Goal: Book appointment/travel/reservation

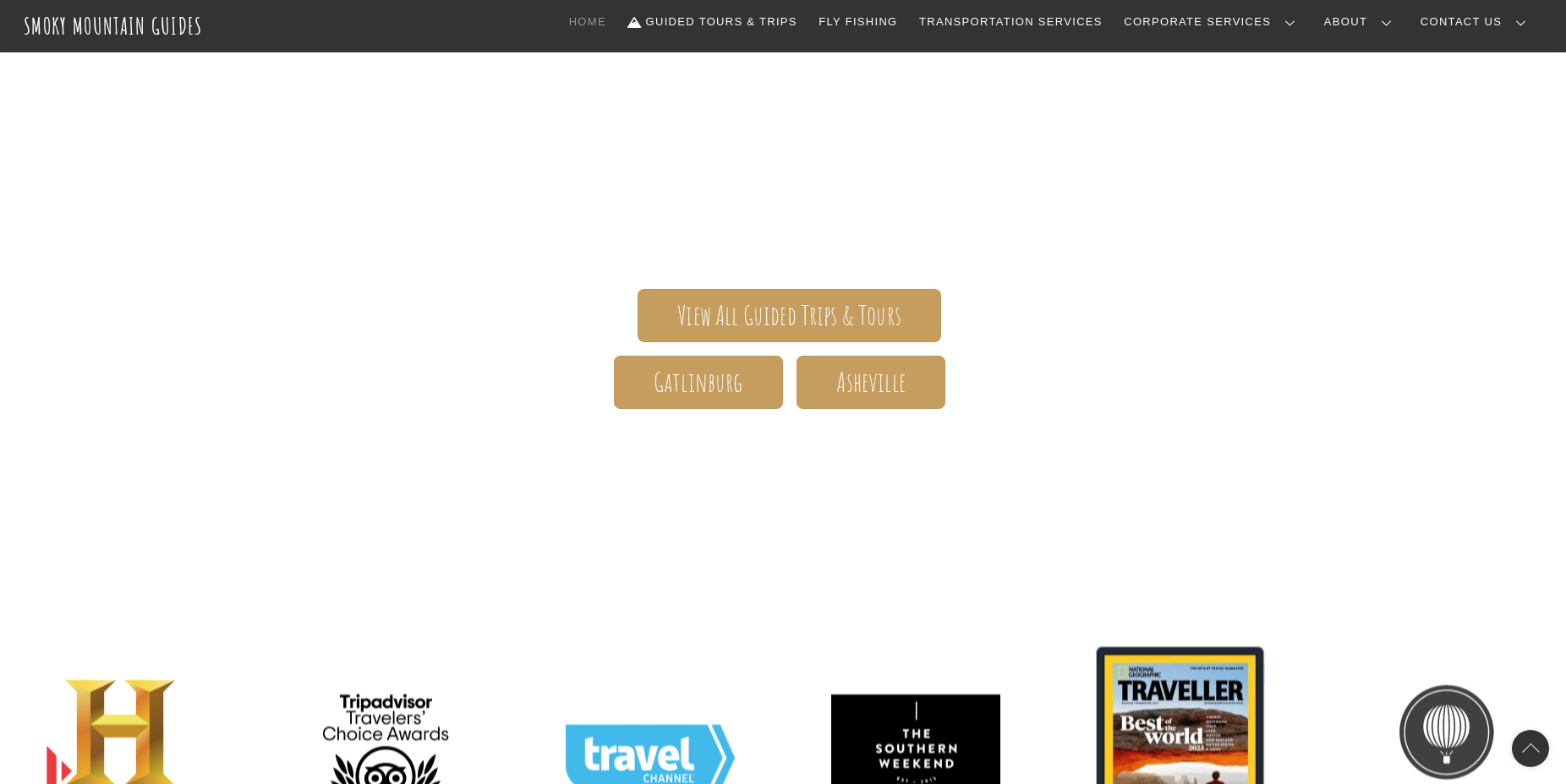
scroll to position [274, 0]
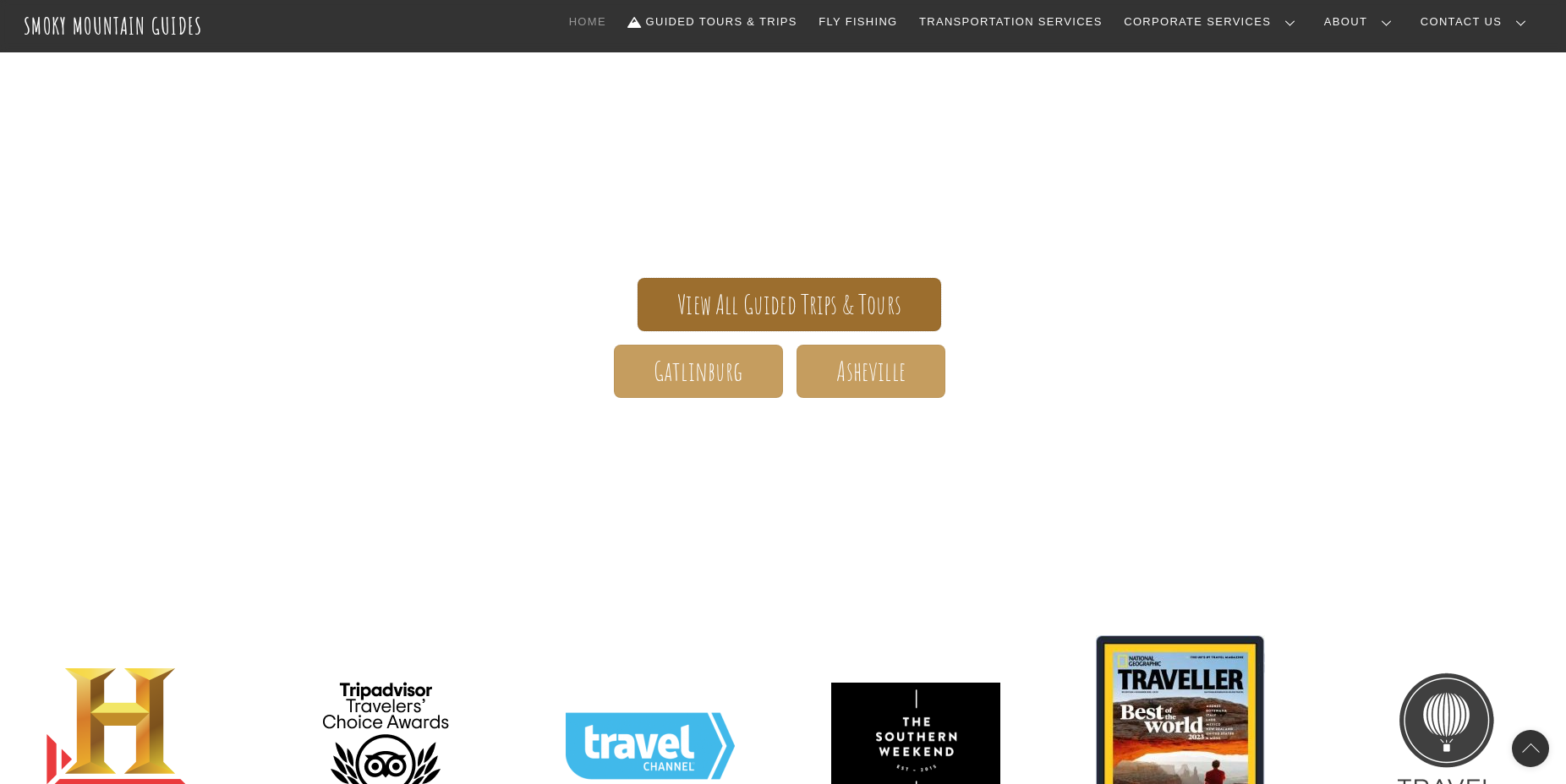
click at [809, 303] on span "View All Guided Trips & Tours" at bounding box center [789, 304] width 224 height 18
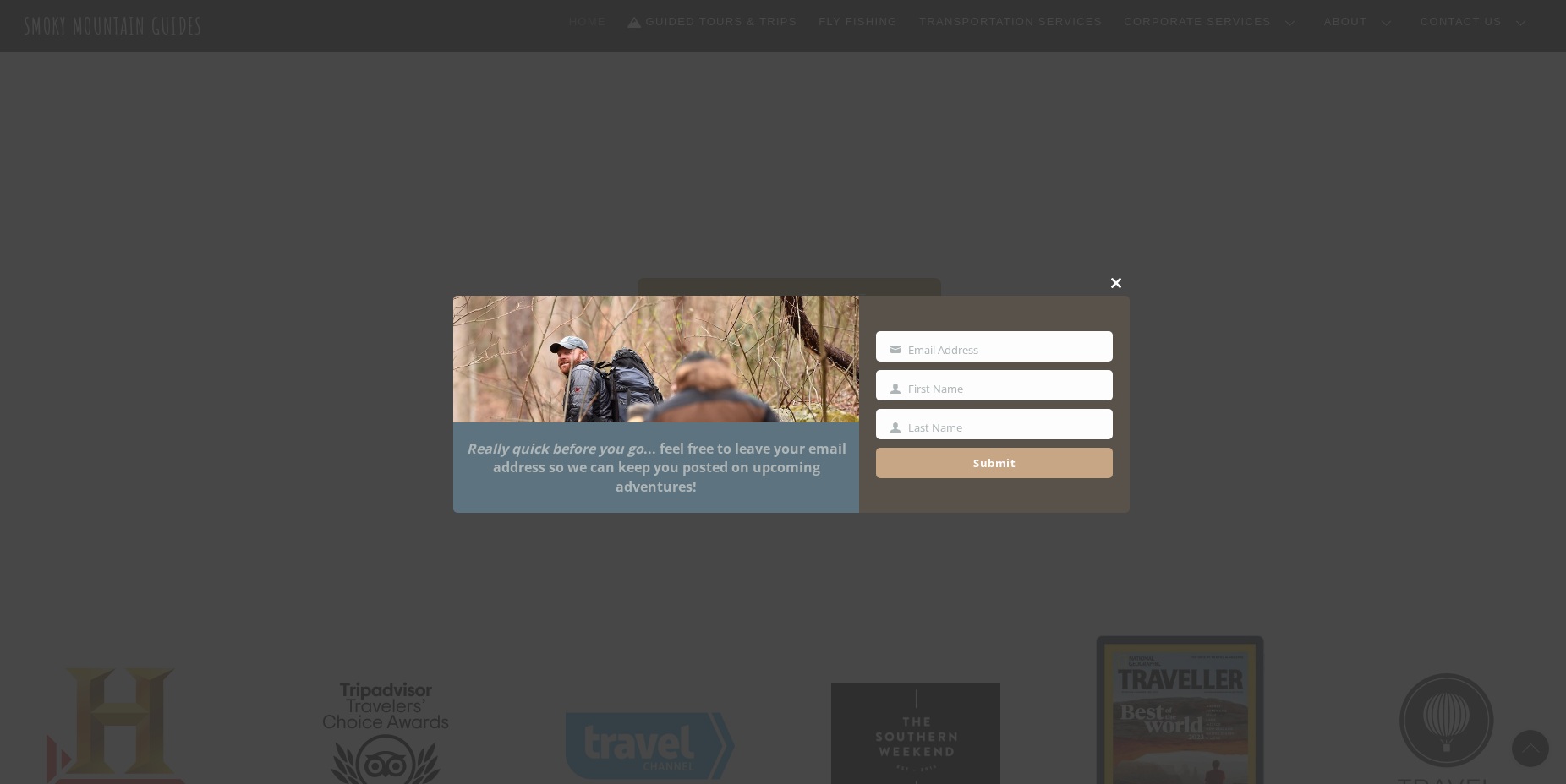
click at [1113, 278] on span at bounding box center [1117, 283] width 25 height 11
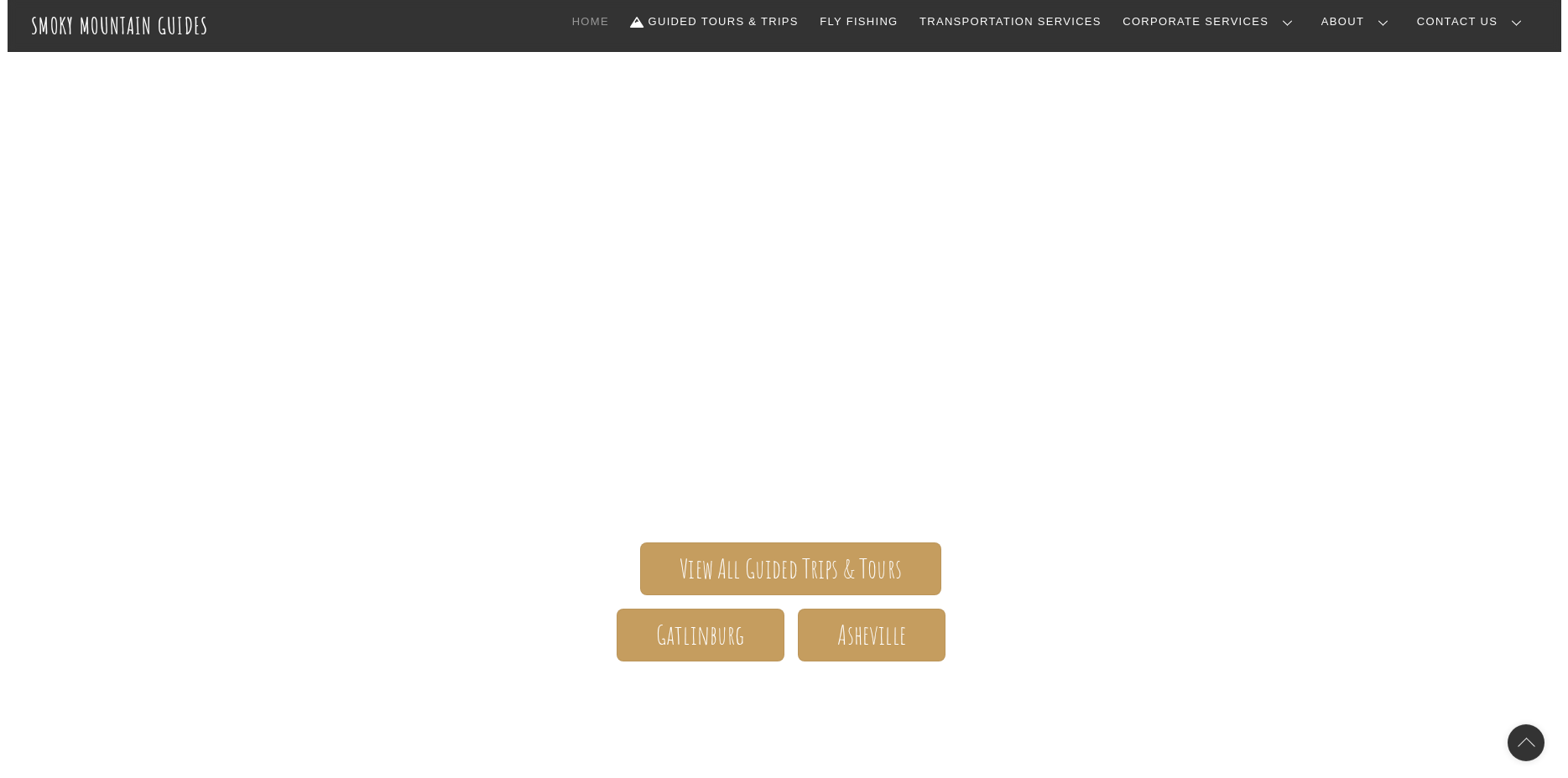
scroll to position [0, 0]
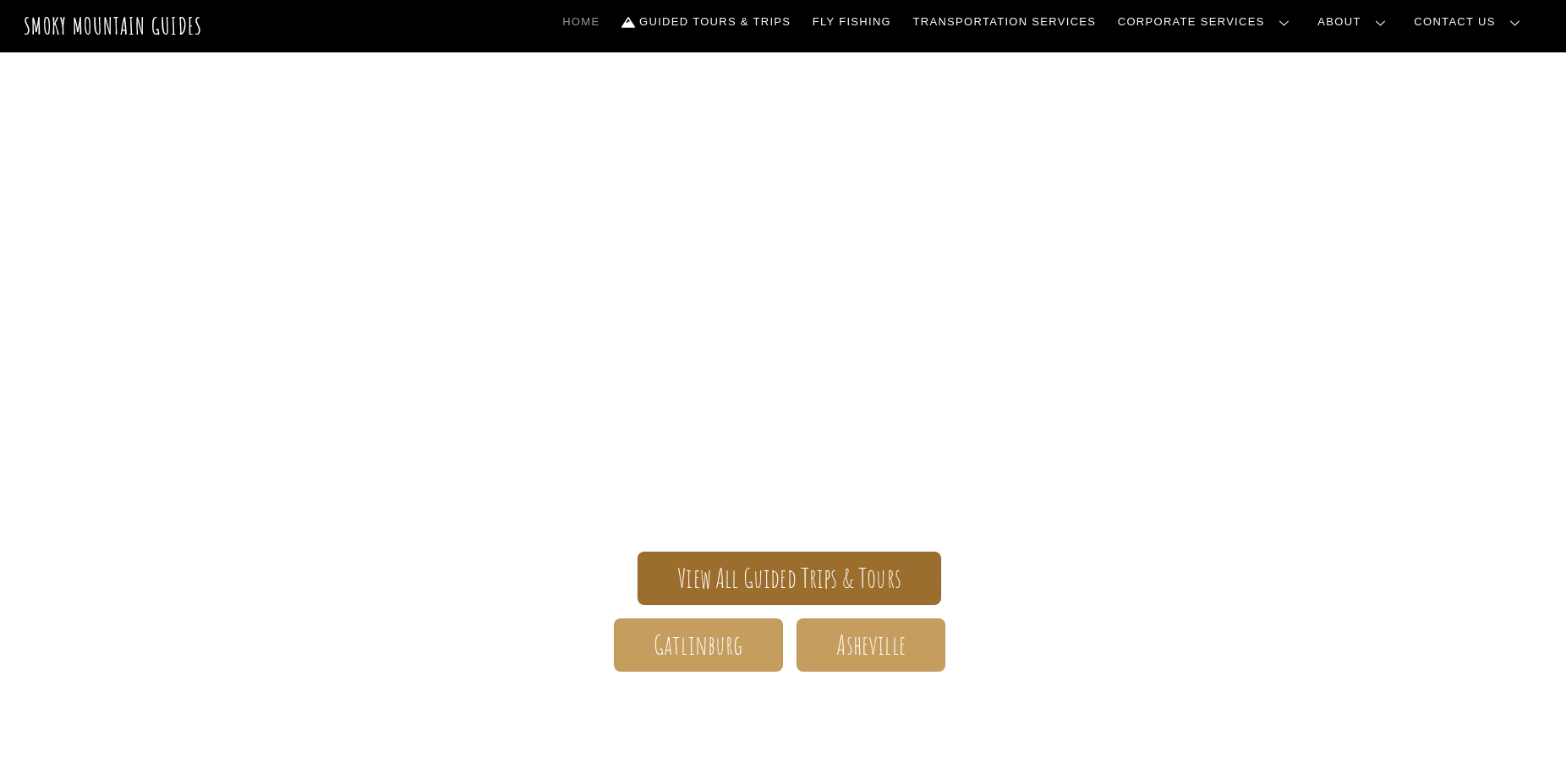
click at [776, 577] on span "View All Guided Trips & Tours" at bounding box center [789, 579] width 224 height 18
click at [781, 574] on span "View All Guided Trips & Tours" at bounding box center [789, 579] width 224 height 18
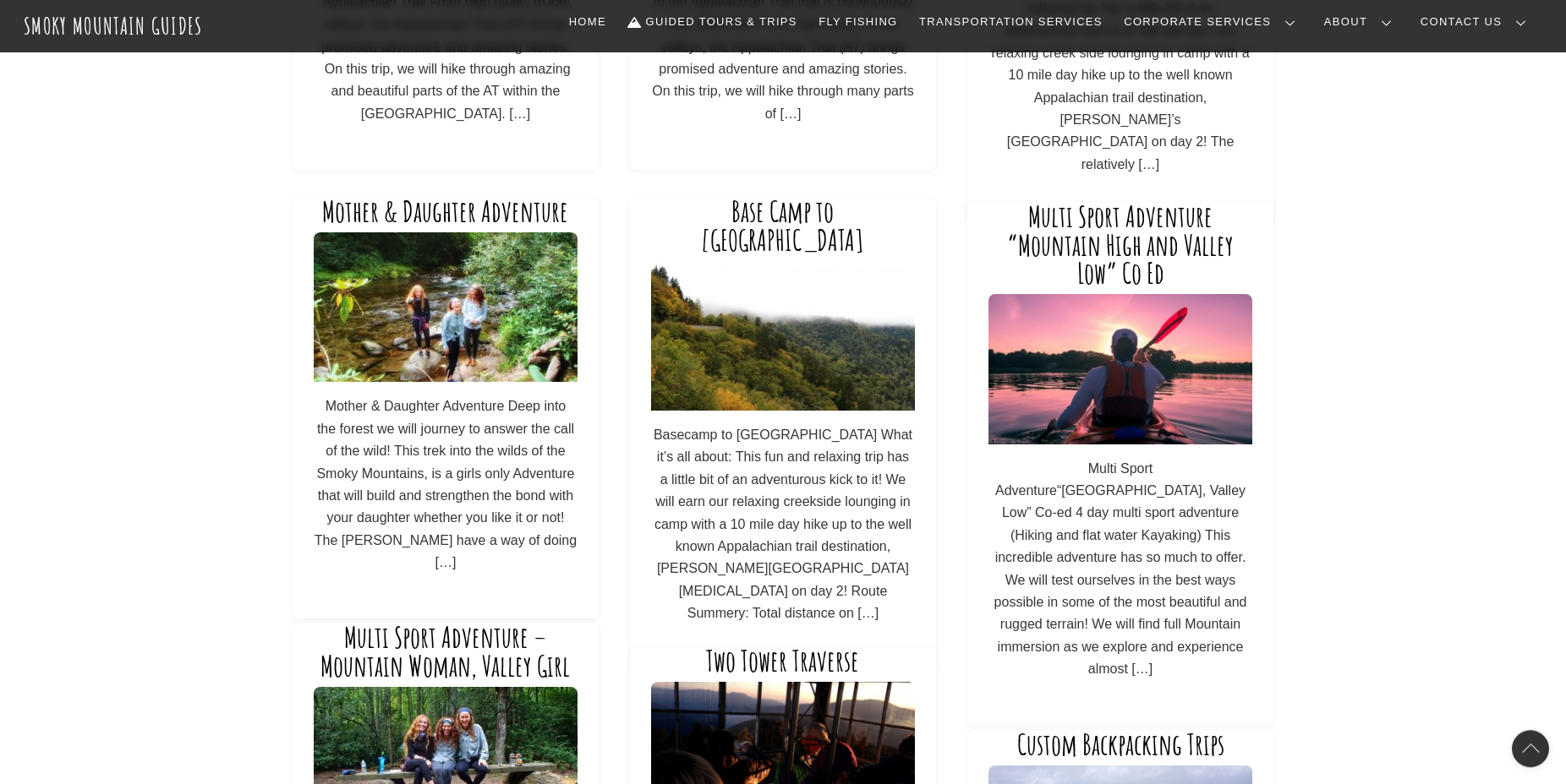
scroll to position [456, 0]
click at [795, 313] on img at bounding box center [783, 336] width 263 height 150
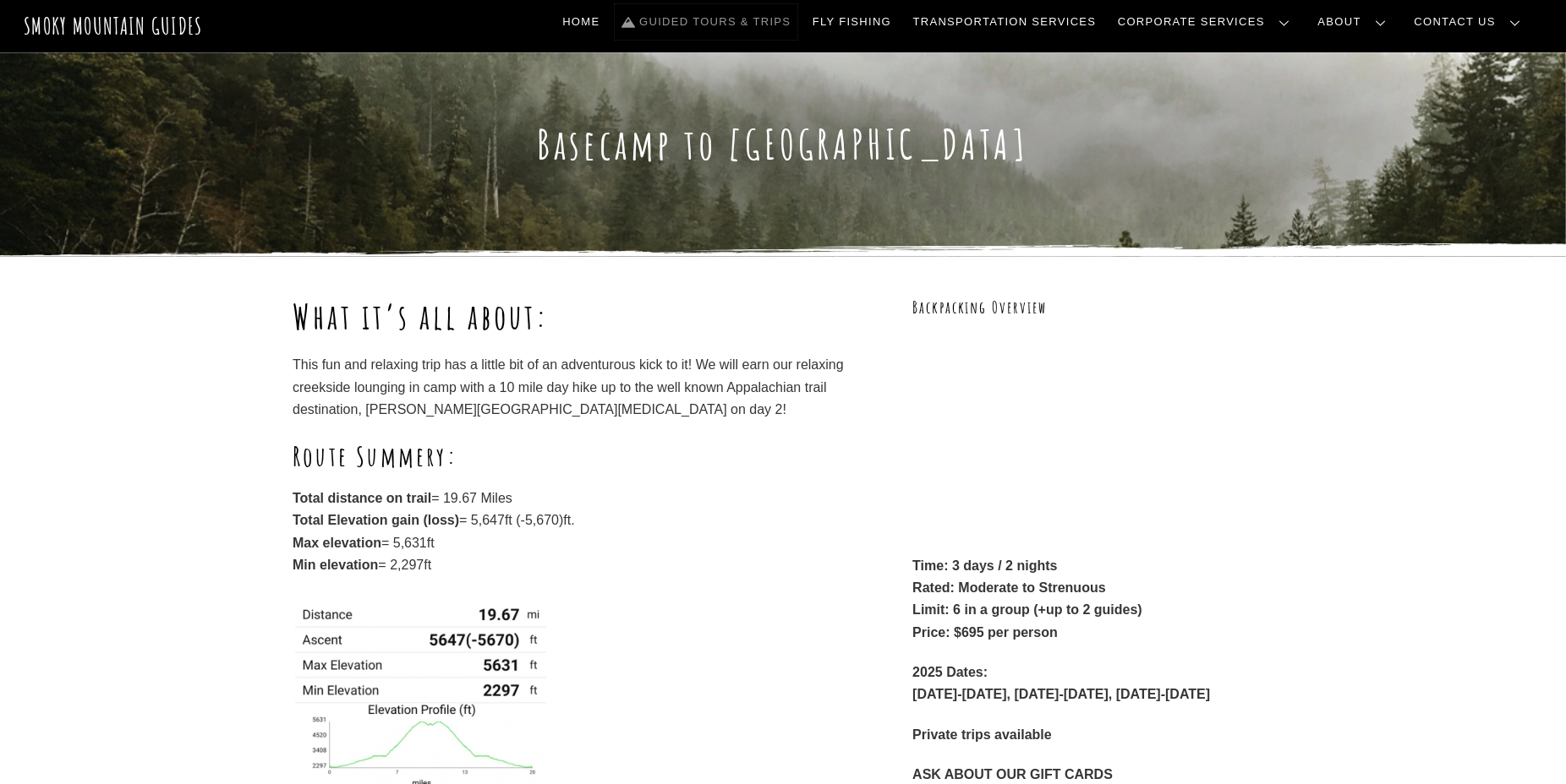
click at [797, 14] on link "Guided Tours & Trips" at bounding box center [706, 22] width 182 height 35
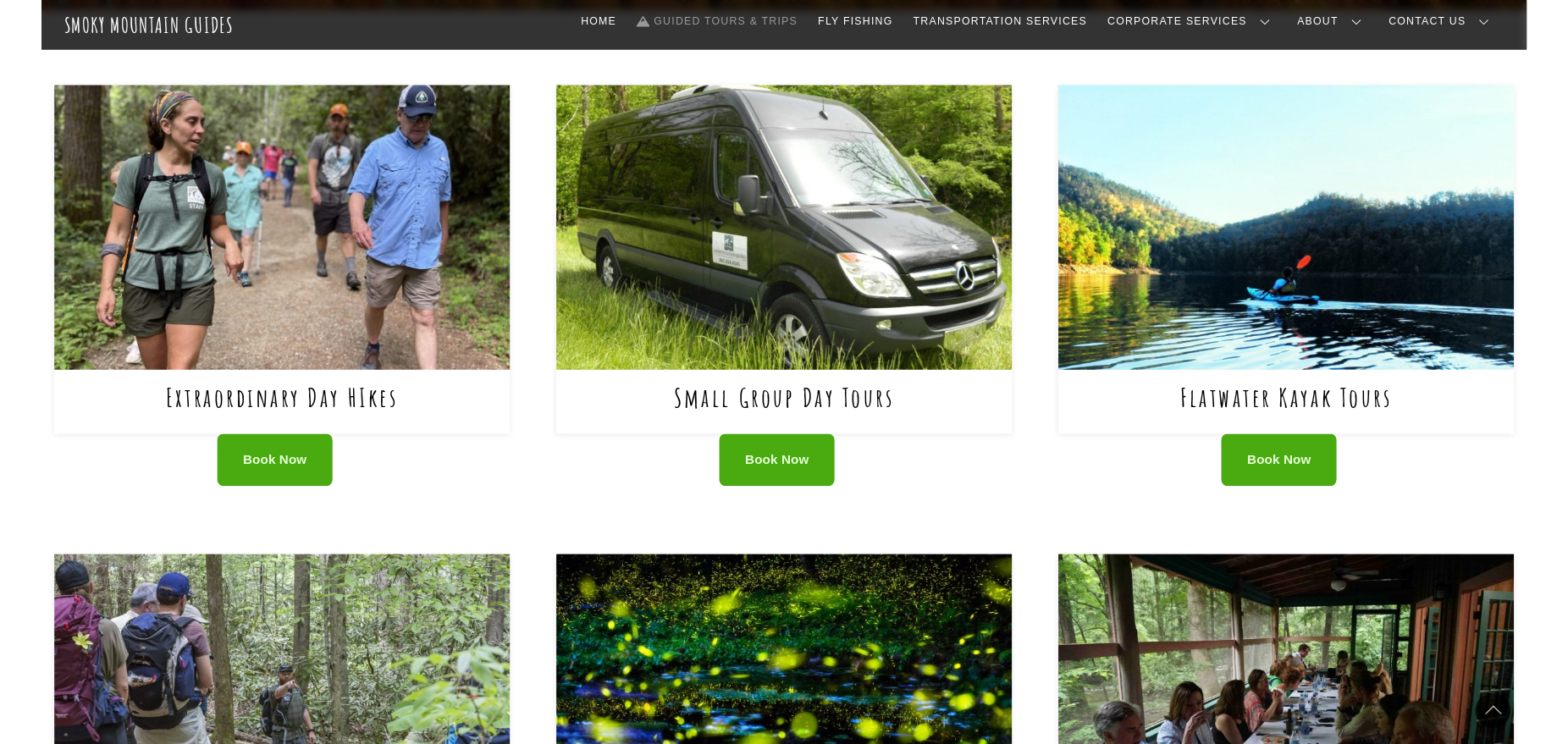
scroll to position [640, 0]
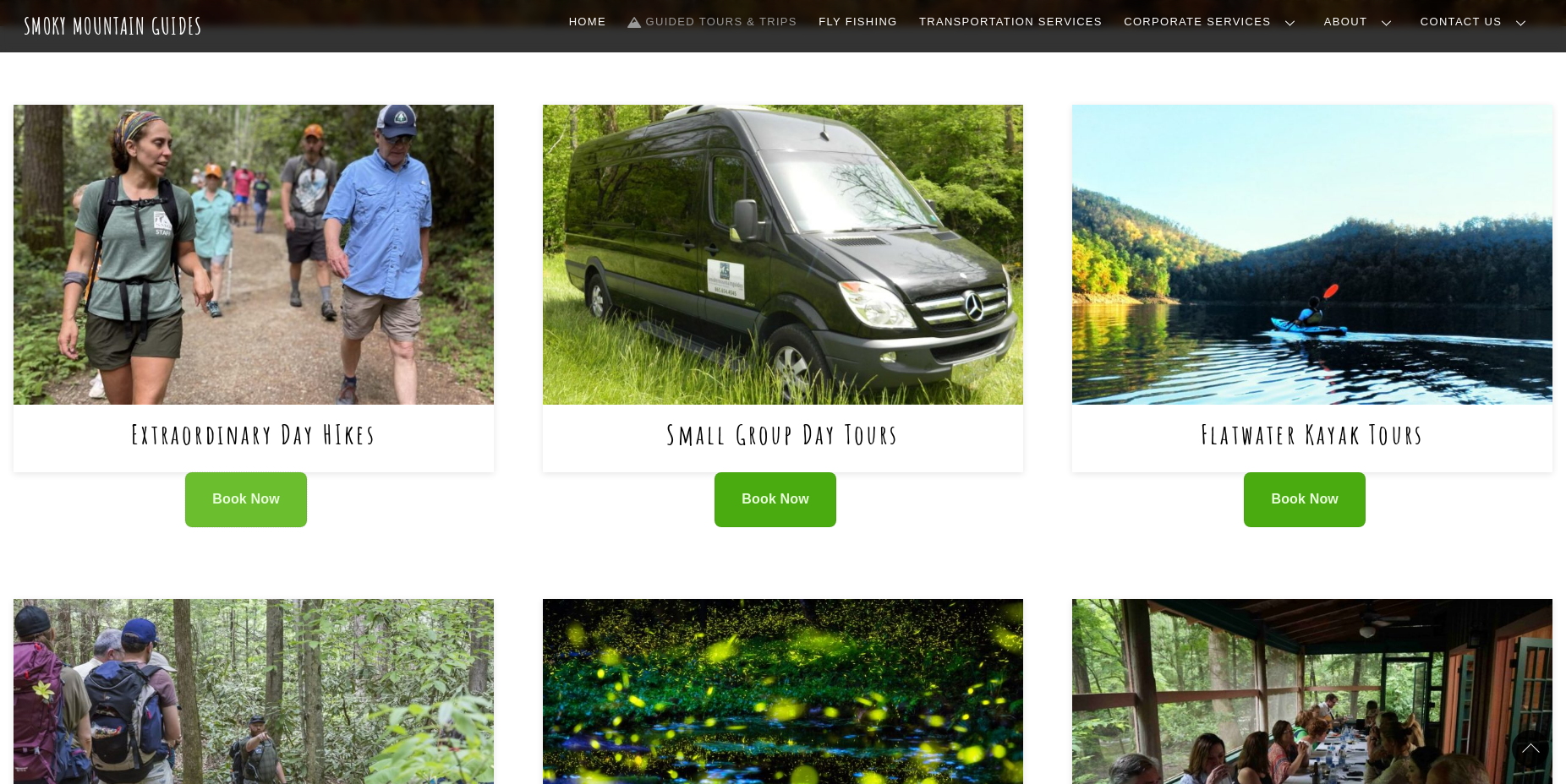
click at [241, 491] on span "Book Now" at bounding box center [246, 500] width 68 height 18
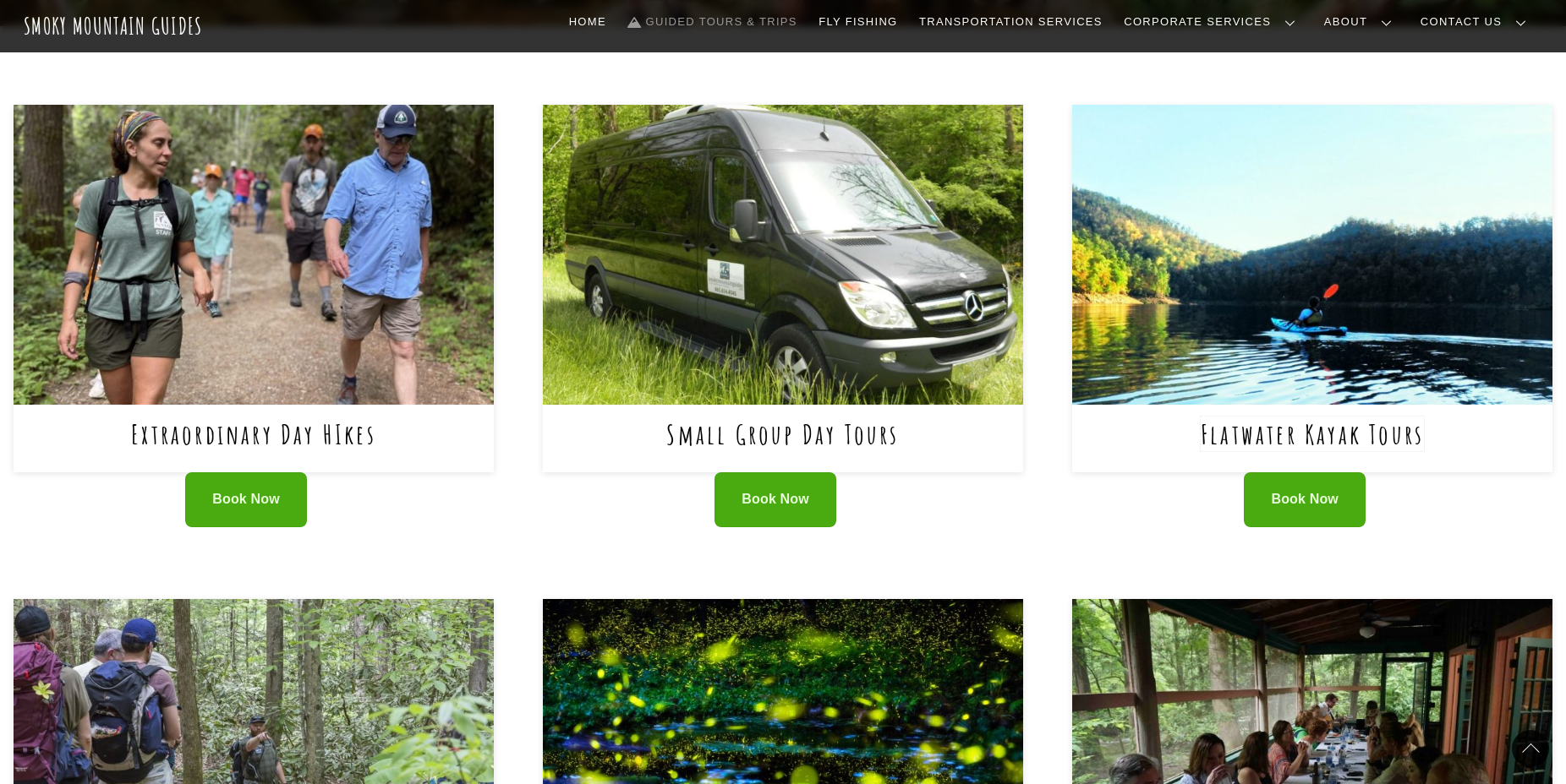
click at [1321, 417] on link "Flatwater Kayak Tours" at bounding box center [1312, 434] width 223 height 35
